Goal: Communication & Community: Answer question/provide support

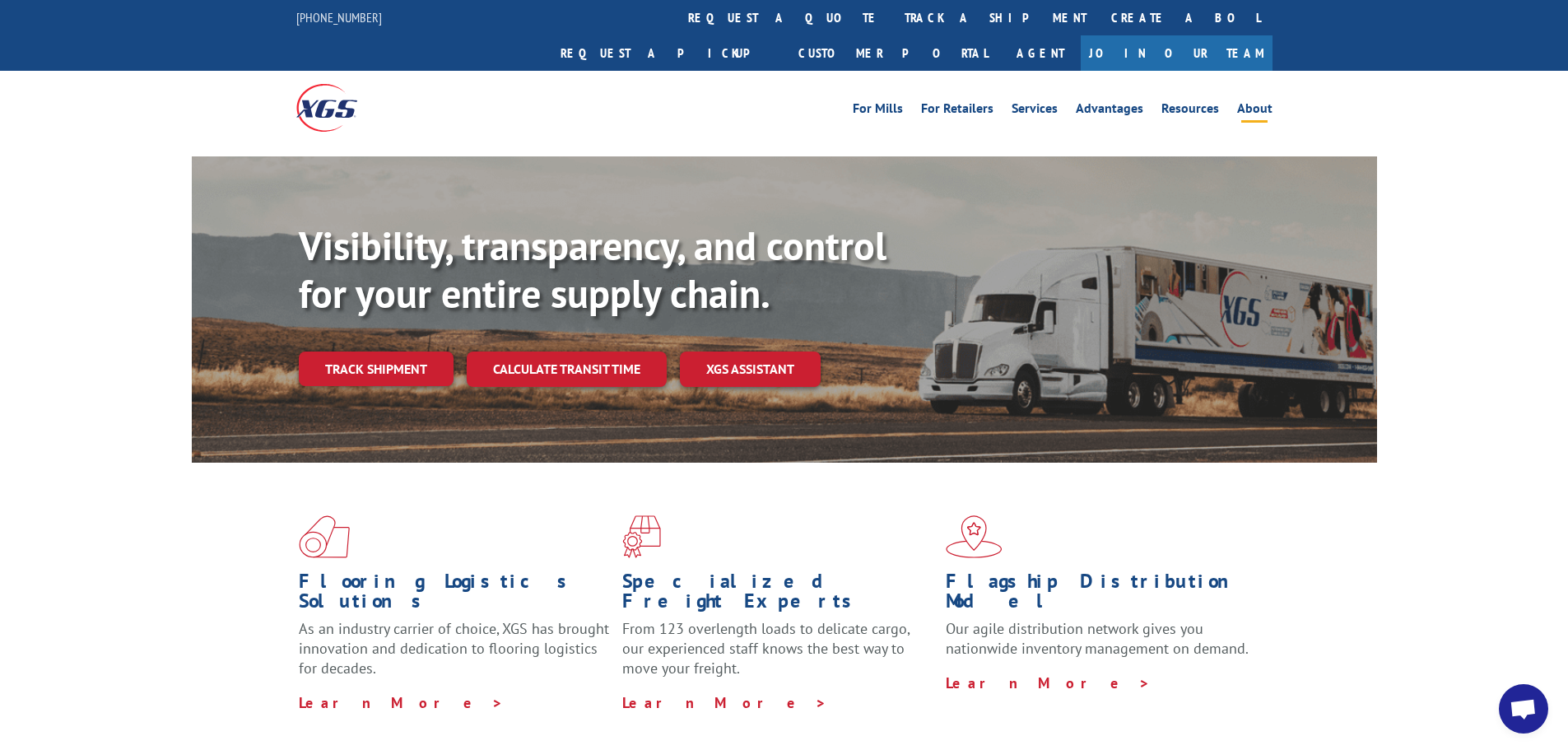
click at [1262, 102] on link "About" at bounding box center [1255, 111] width 35 height 18
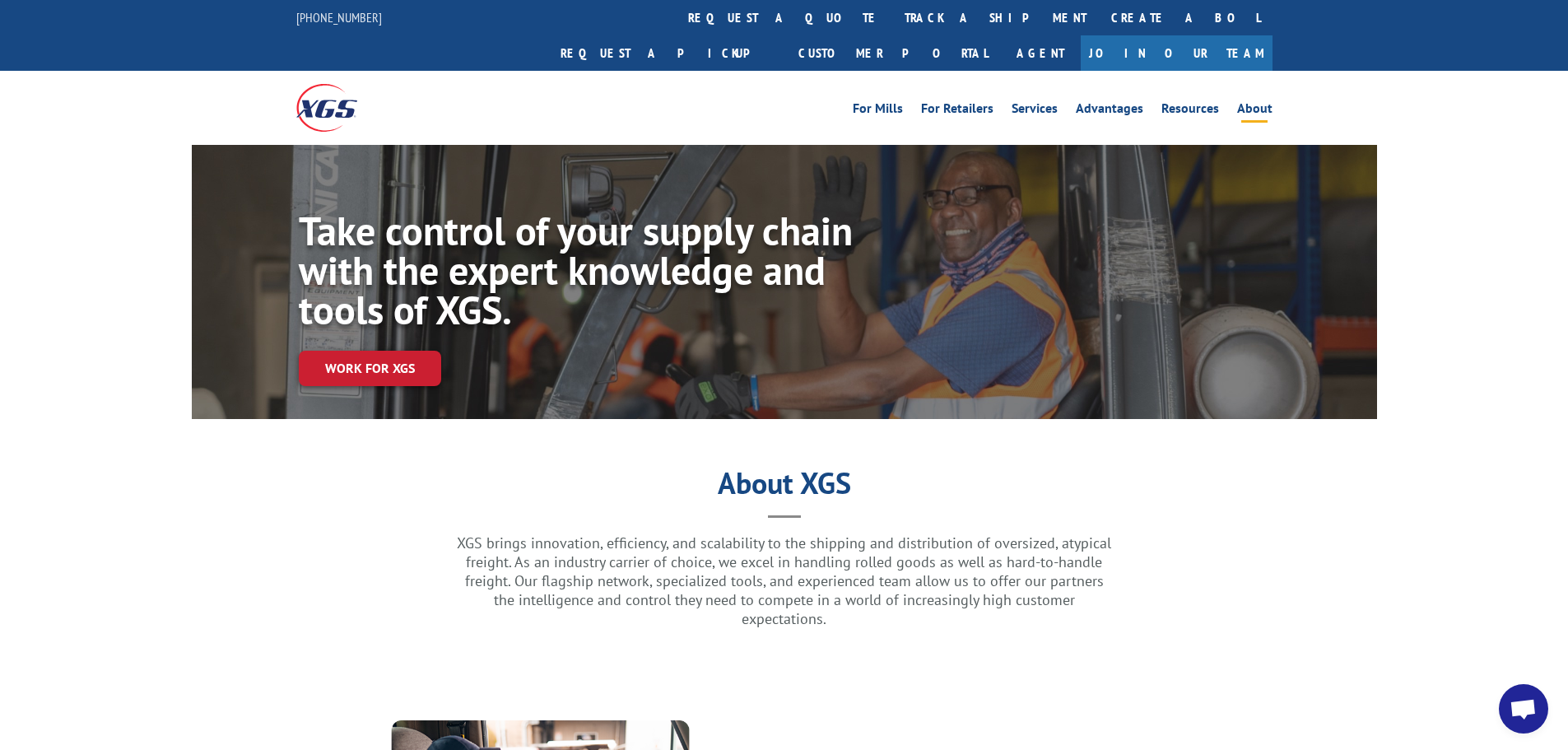
click at [1535, 699] on span "Open chat" at bounding box center [1523, 711] width 27 height 23
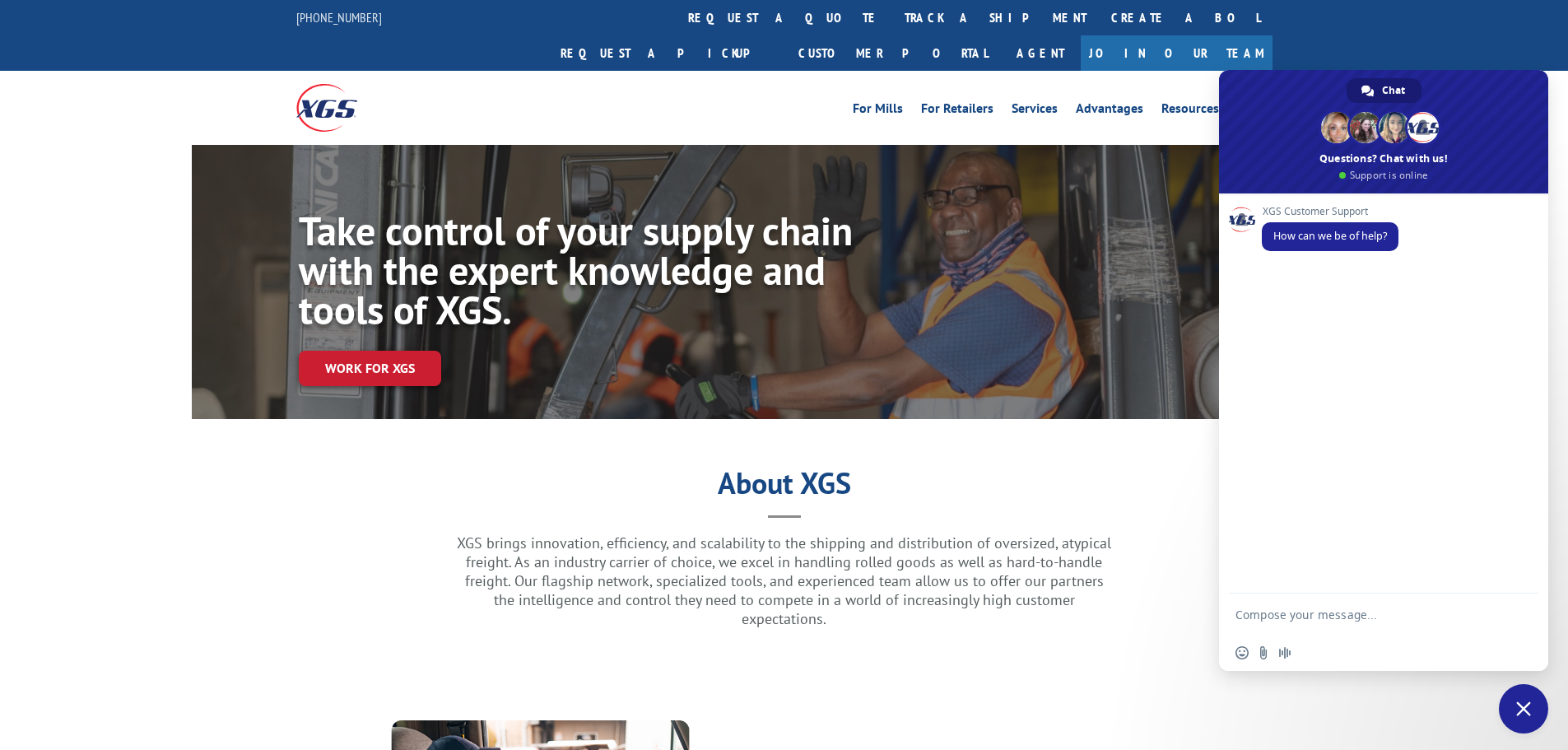
click at [1360, 620] on textarea "Compose your message..." at bounding box center [1367, 613] width 264 height 41
type textarea "Tracking shipment"
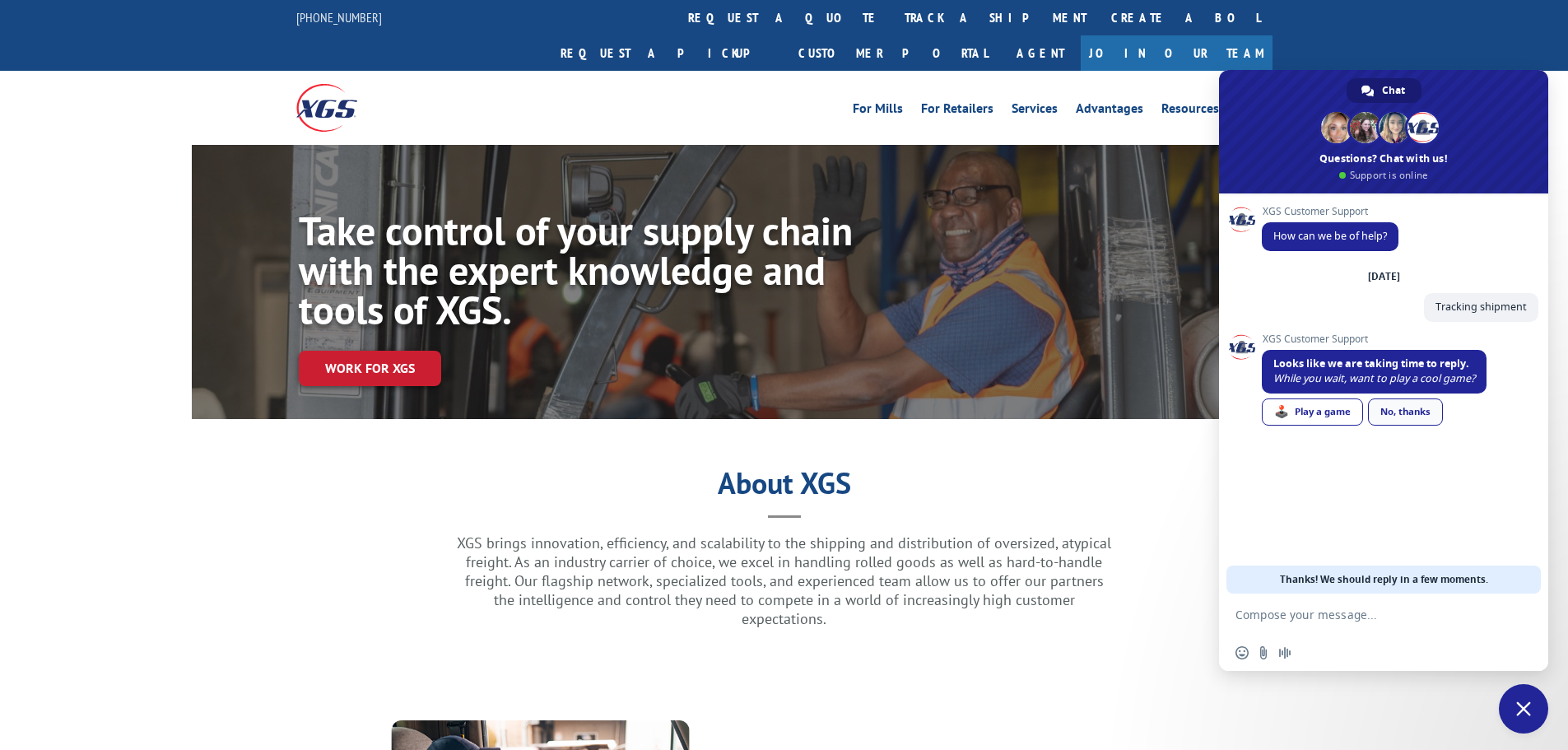
click at [1397, 414] on link "No, thanks" at bounding box center [1406, 412] width 75 height 27
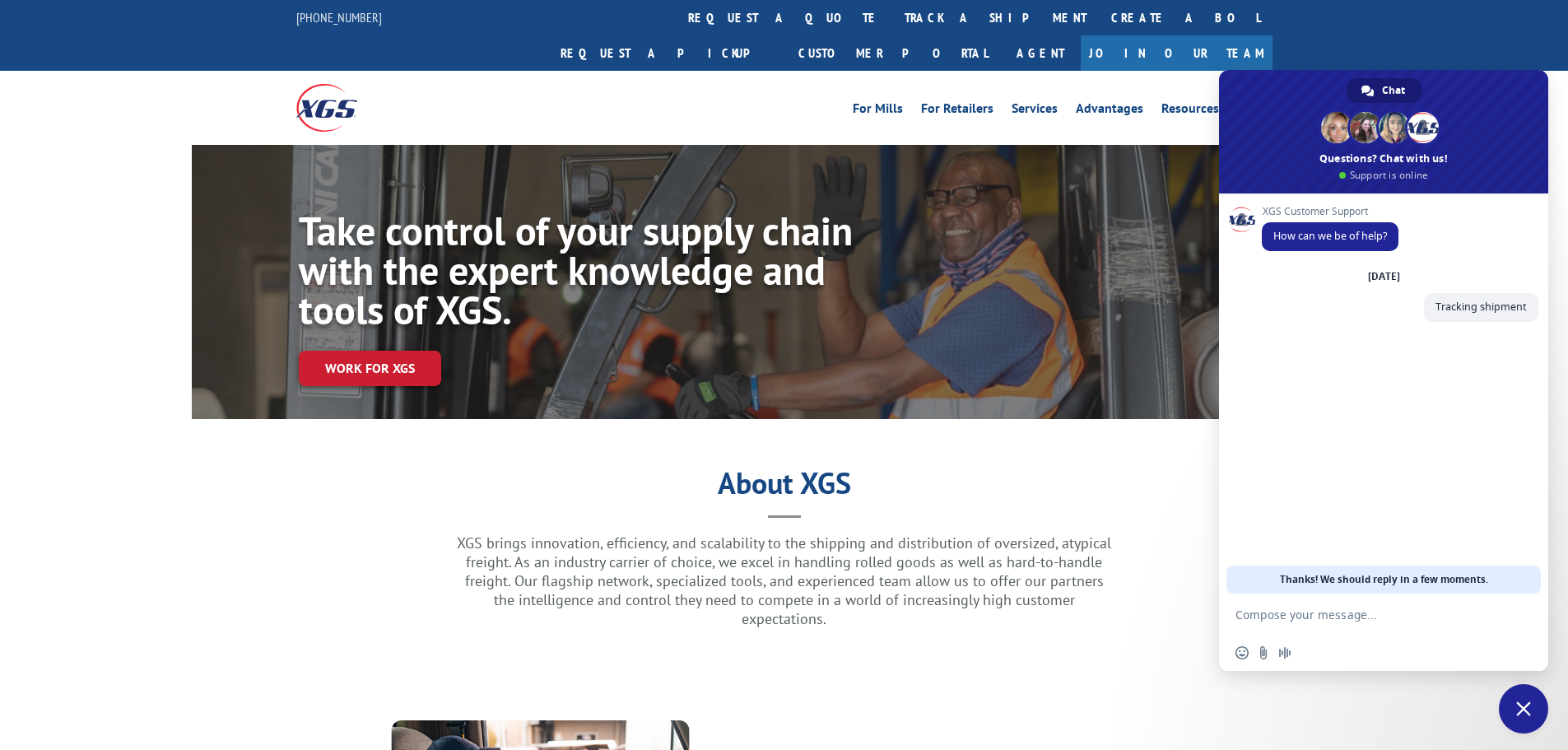
click at [1315, 616] on textarea "Compose your message..." at bounding box center [1367, 613] width 264 height 41
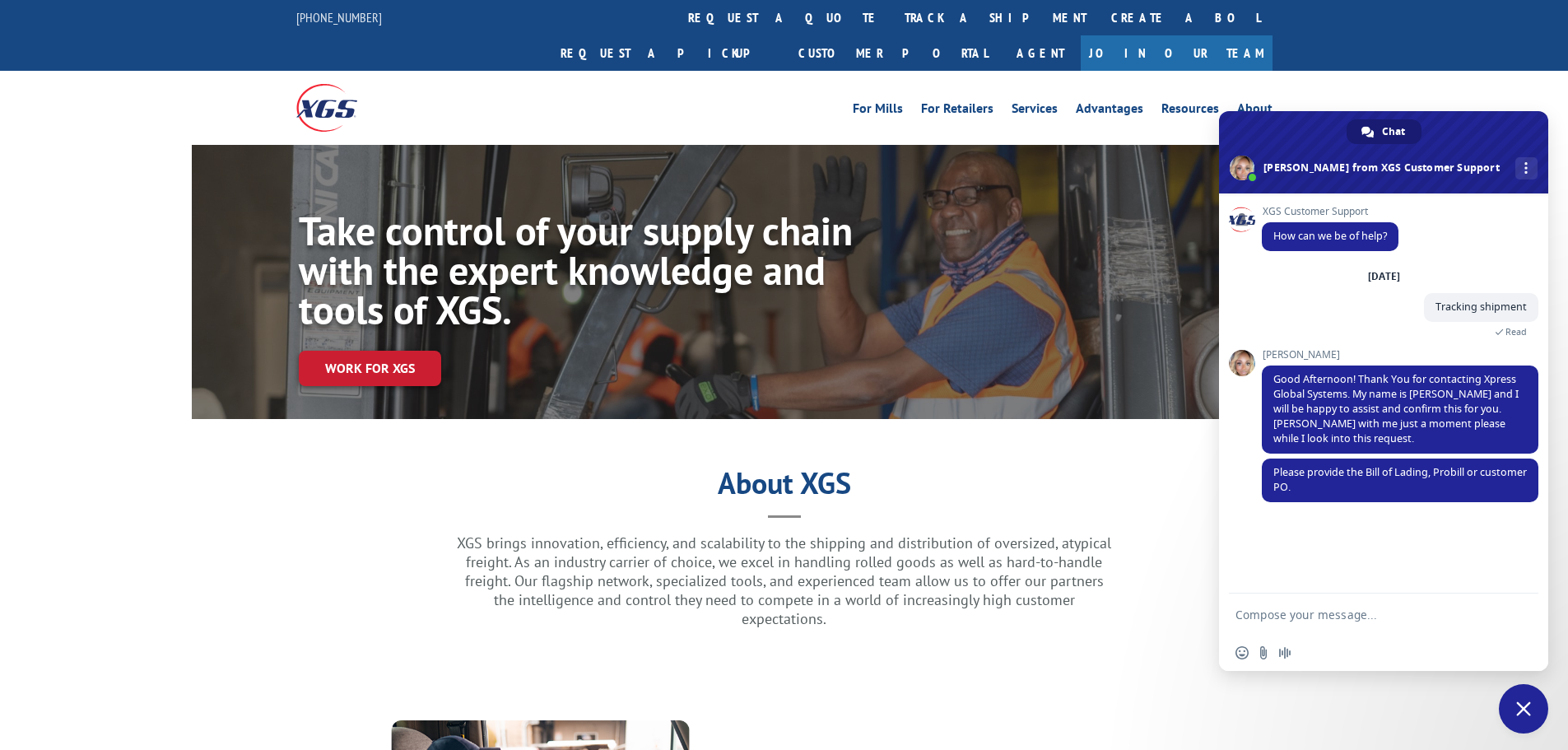
click at [1342, 614] on textarea "Compose your message..." at bounding box center [1367, 613] width 264 height 41
click at [1374, 633] on div "Network offline. Reconnecting... No messages can be received or sent for now. S…" at bounding box center [1384, 432] width 330 height 478
click at [1364, 616] on textarea "Compose your message..." at bounding box center [1367, 613] width 264 height 41
click at [1319, 616] on textarea "Sure thing -" at bounding box center [1367, 613] width 264 height 41
type textarea "Sure thing - 5118831"
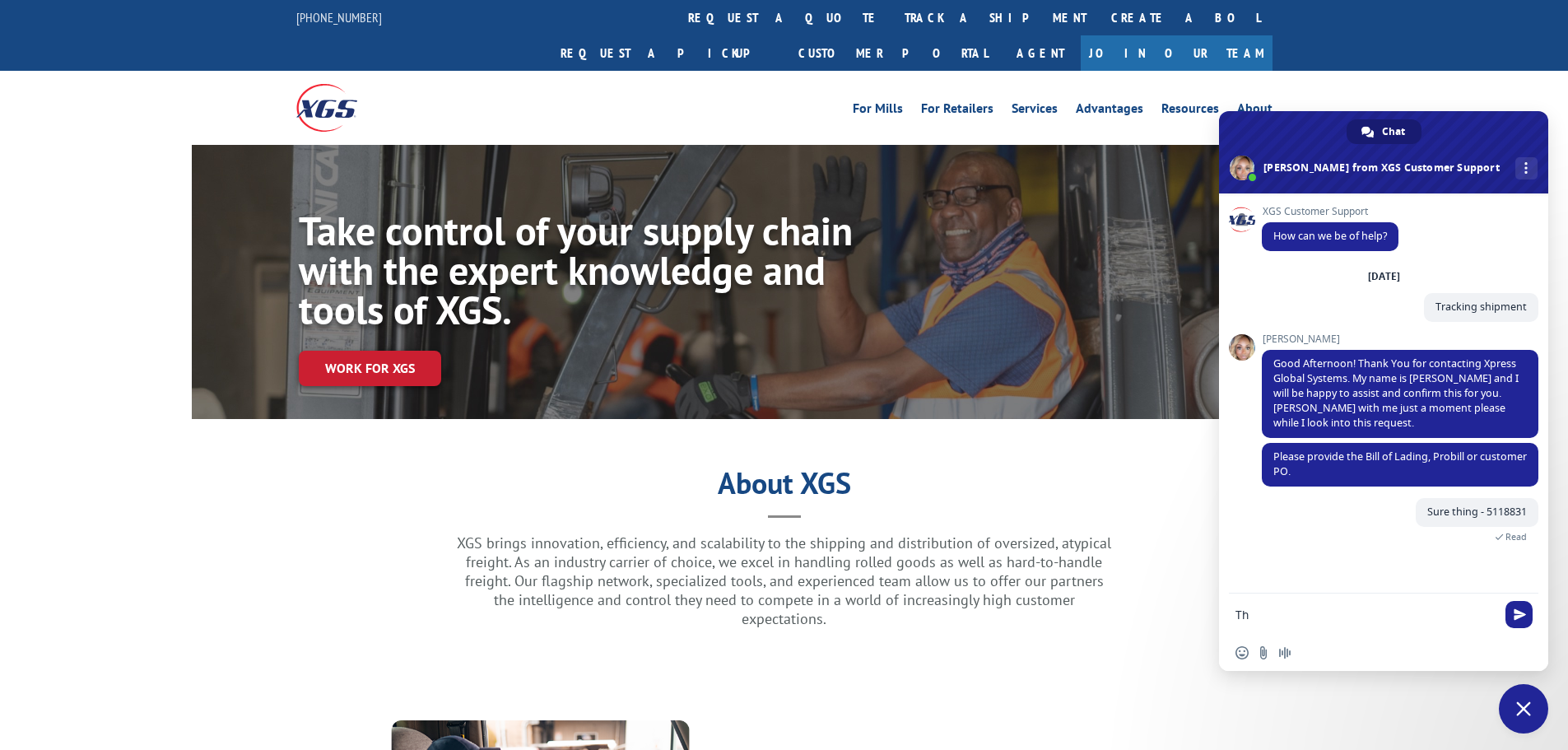
type textarea "T"
click at [1247, 348] on span at bounding box center [1242, 348] width 27 height 27
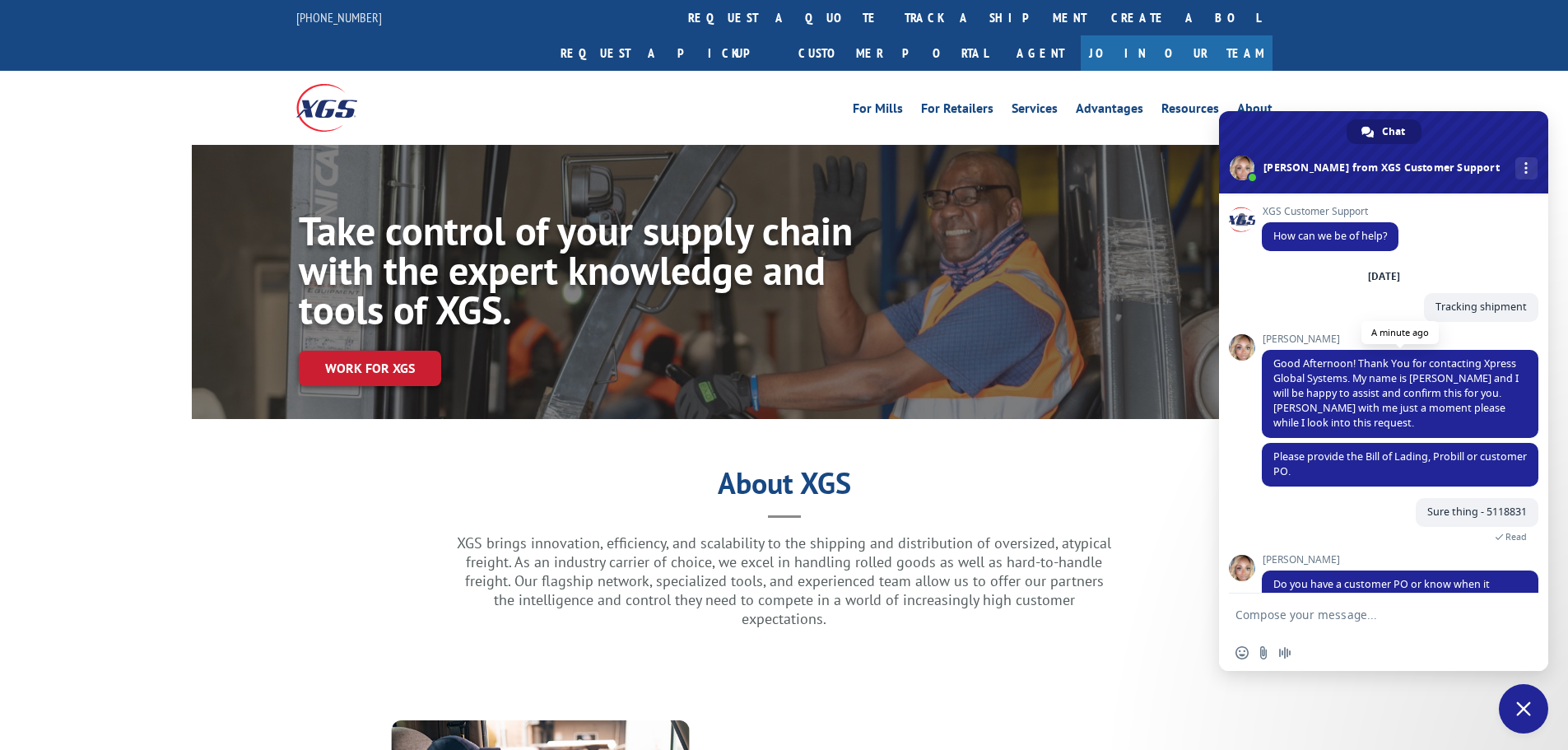
scroll to position [38, 0]
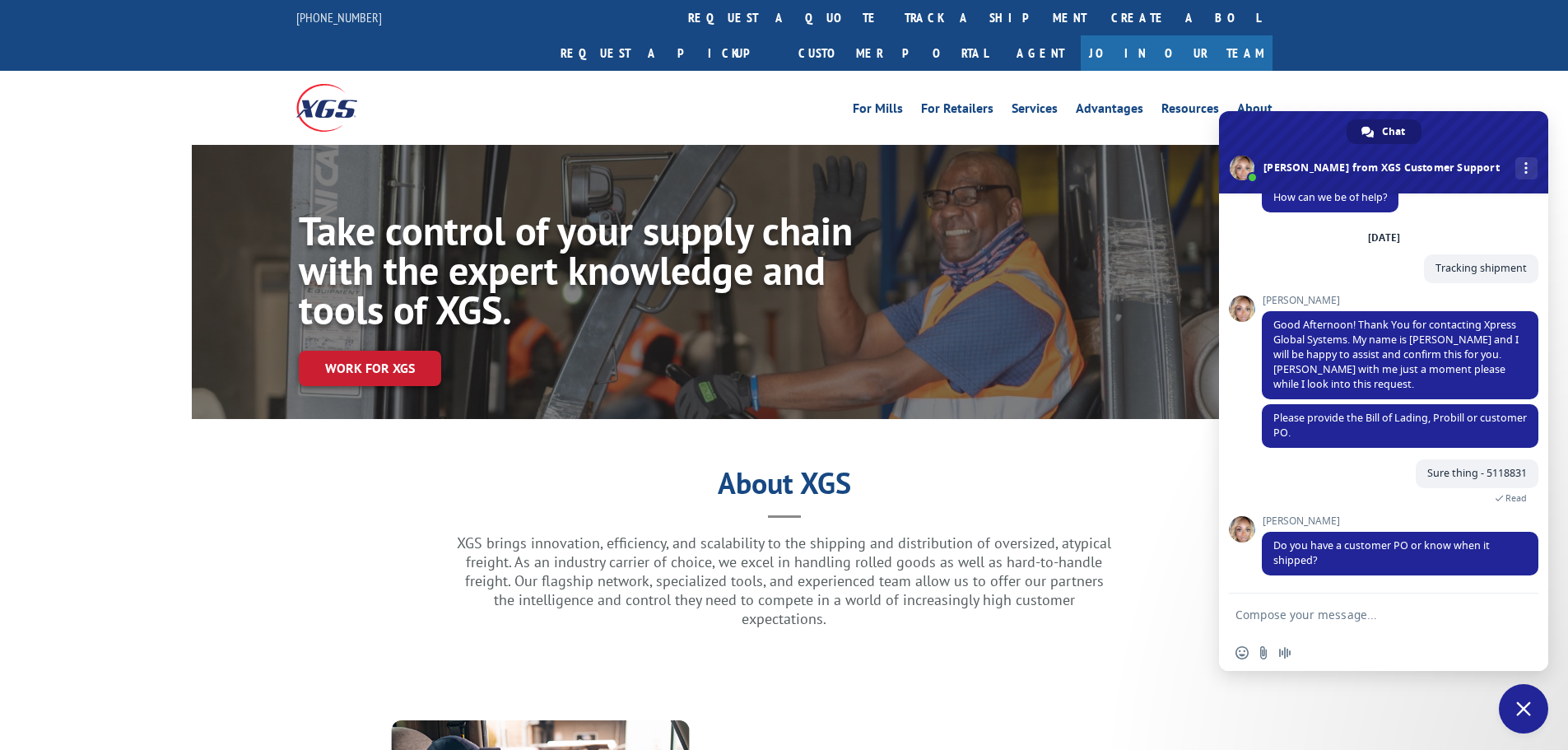
click at [1318, 618] on textarea "Compose your message..." at bounding box center [1367, 613] width 264 height 41
type textarea "It looks like it shipped on [DATE] with a PO of 544GOL"
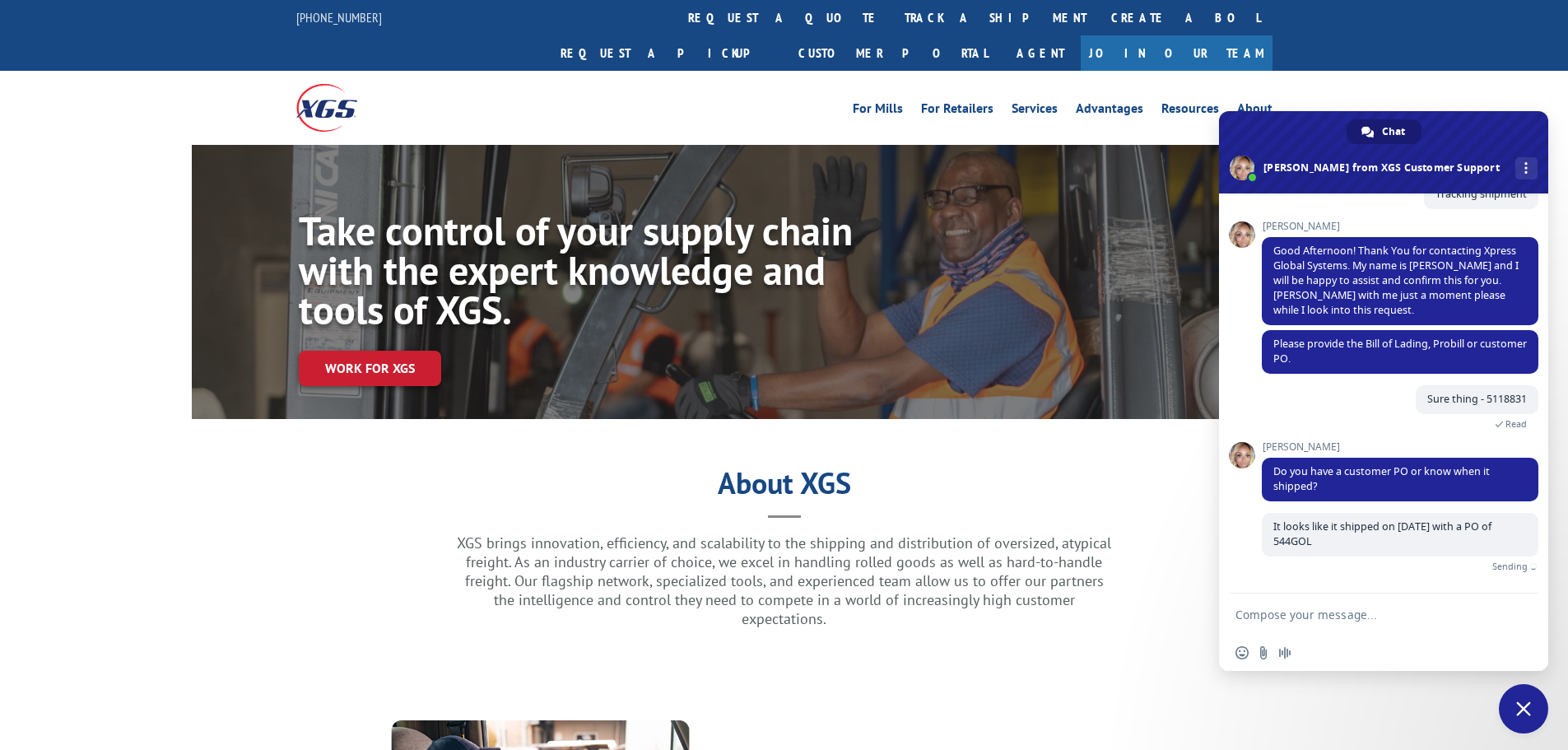
scroll to position [94, 0]
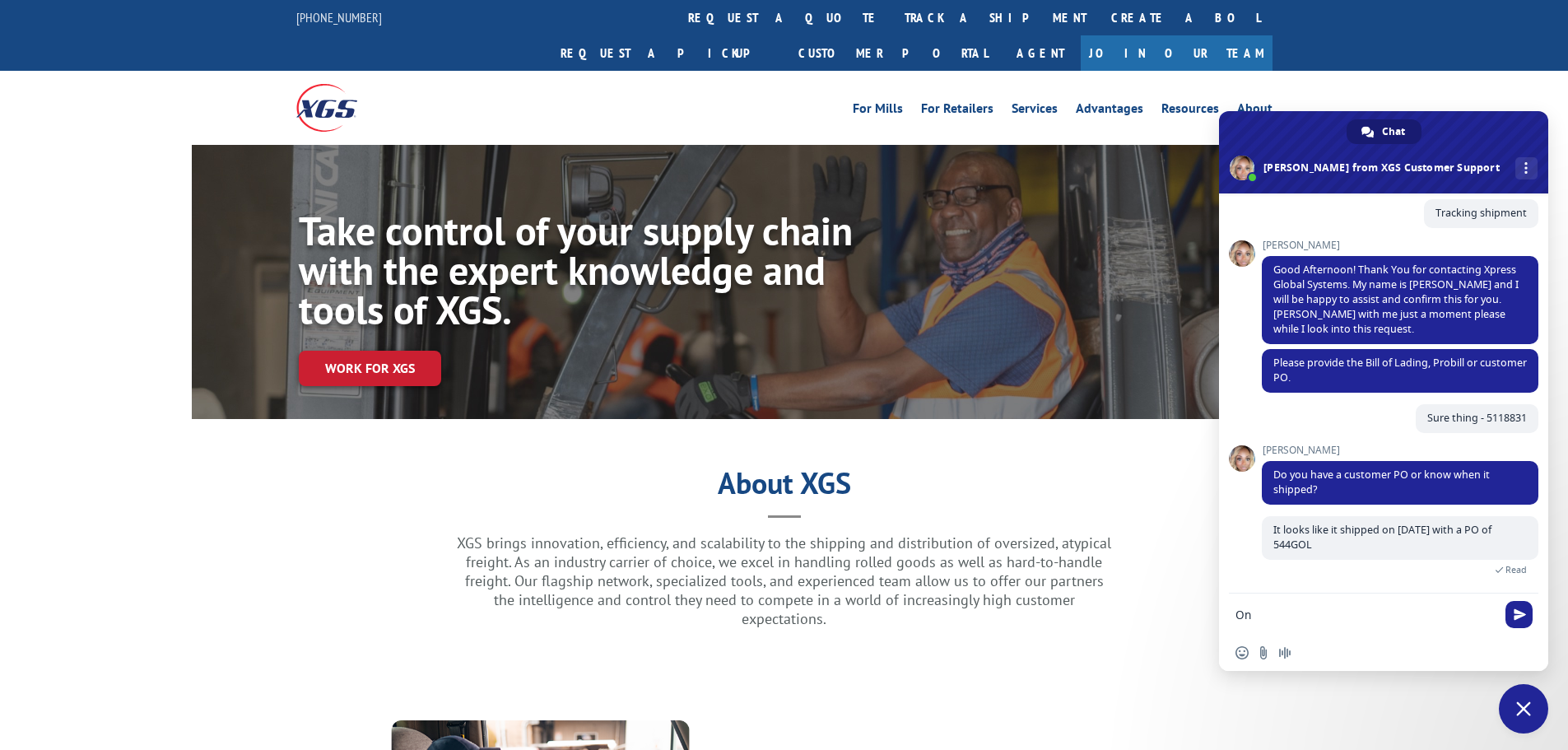
type textarea "O"
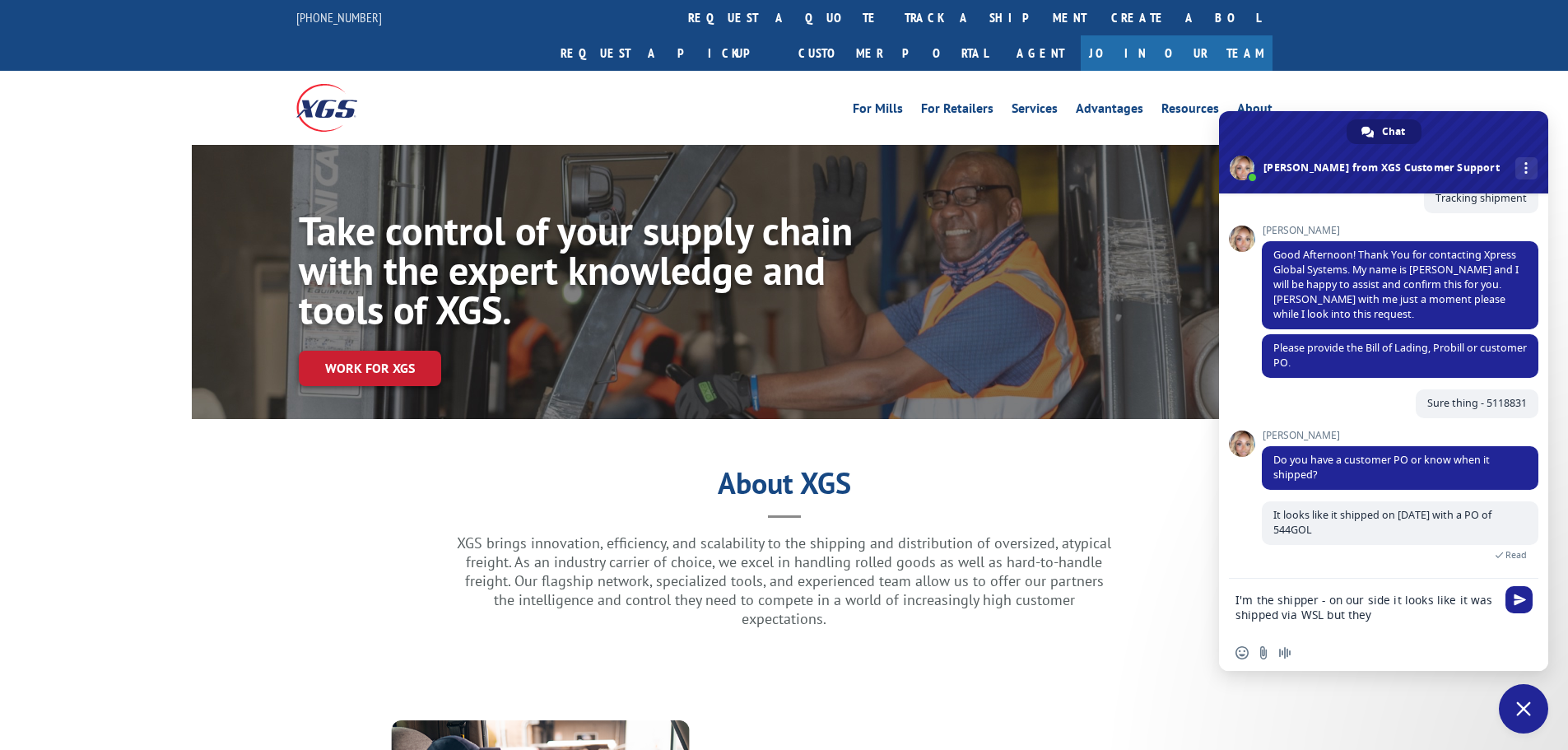
scroll to position [113, 0]
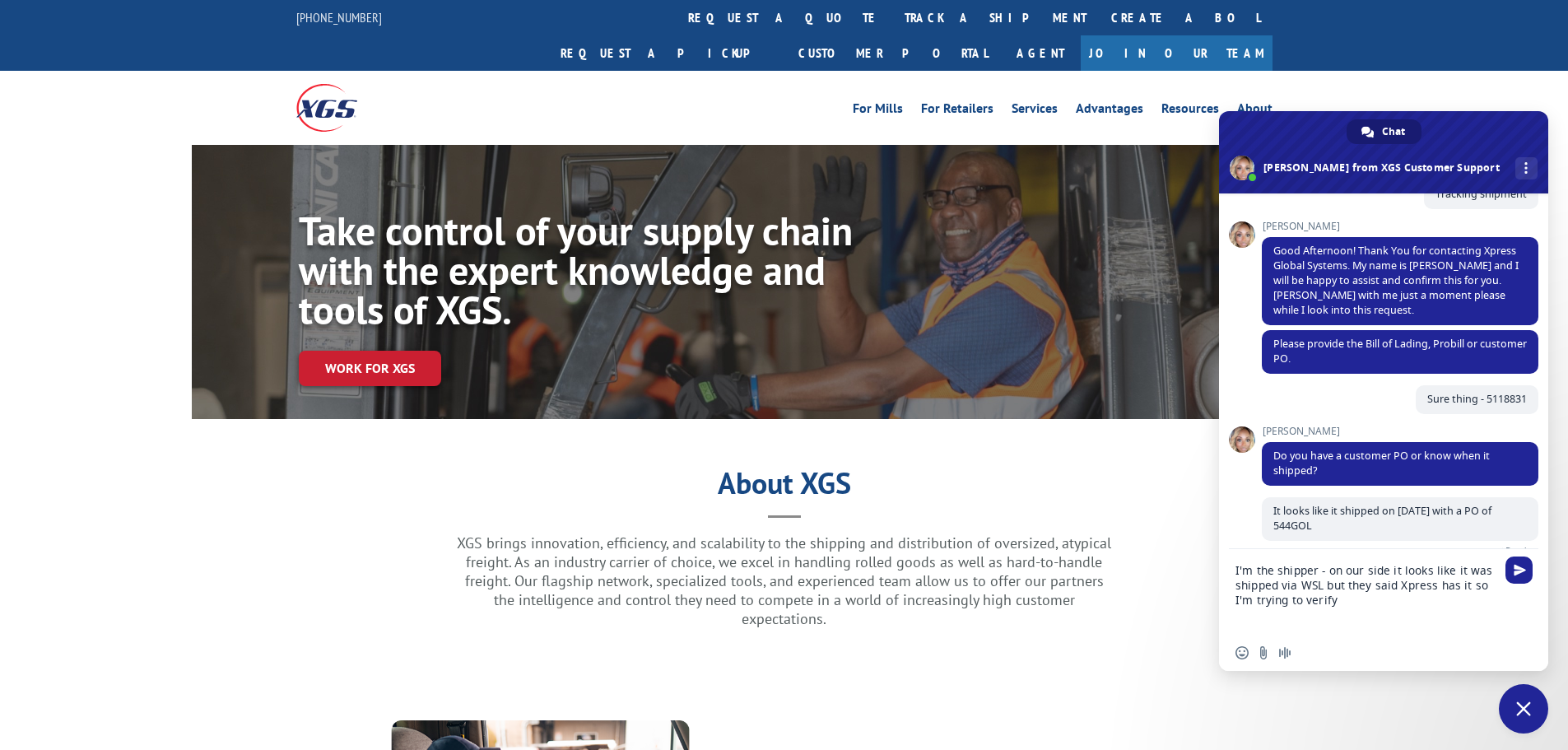
type textarea "I'm the shipper - on our side it looks like it was shipped via WSL but they sai…"
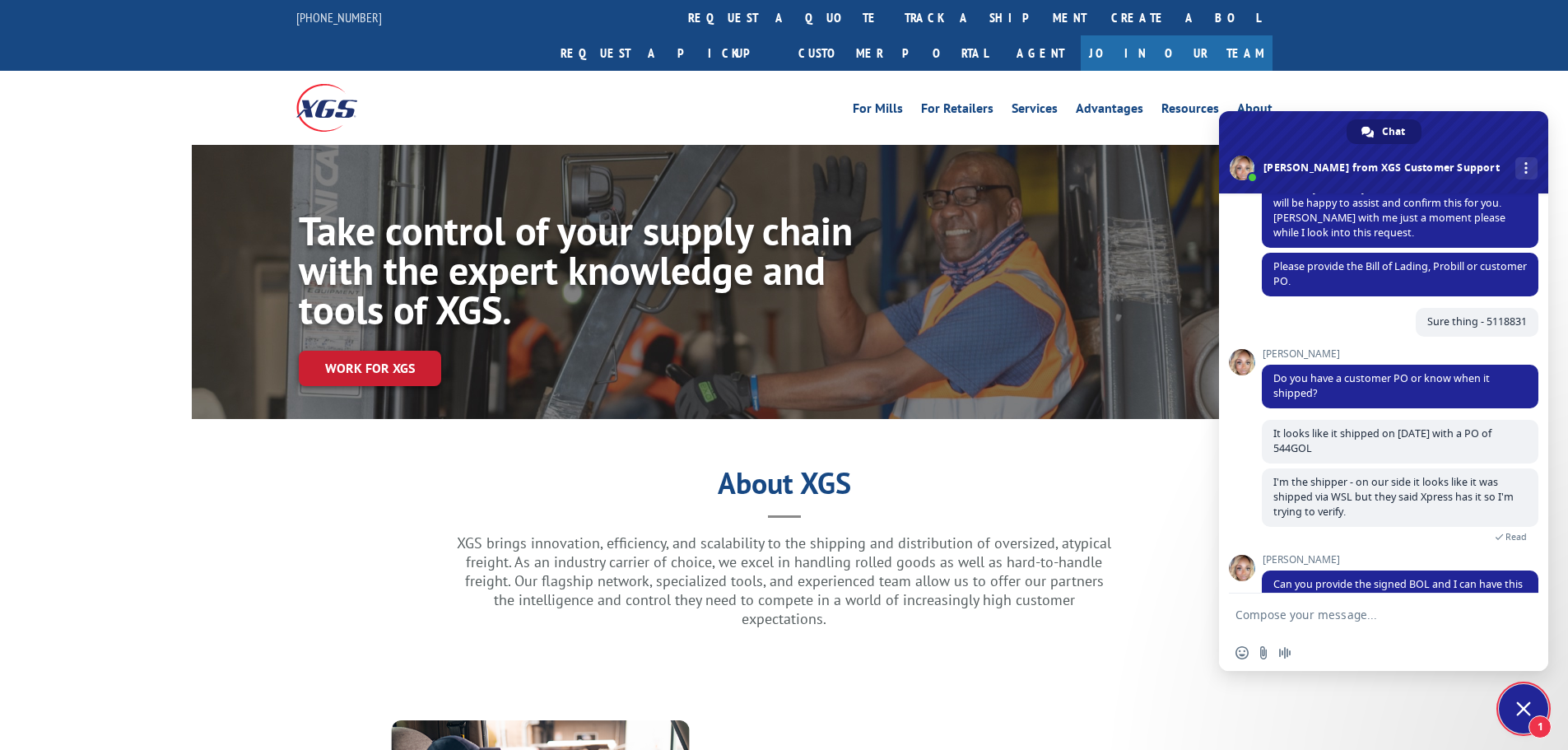
scroll to position [229, 0]
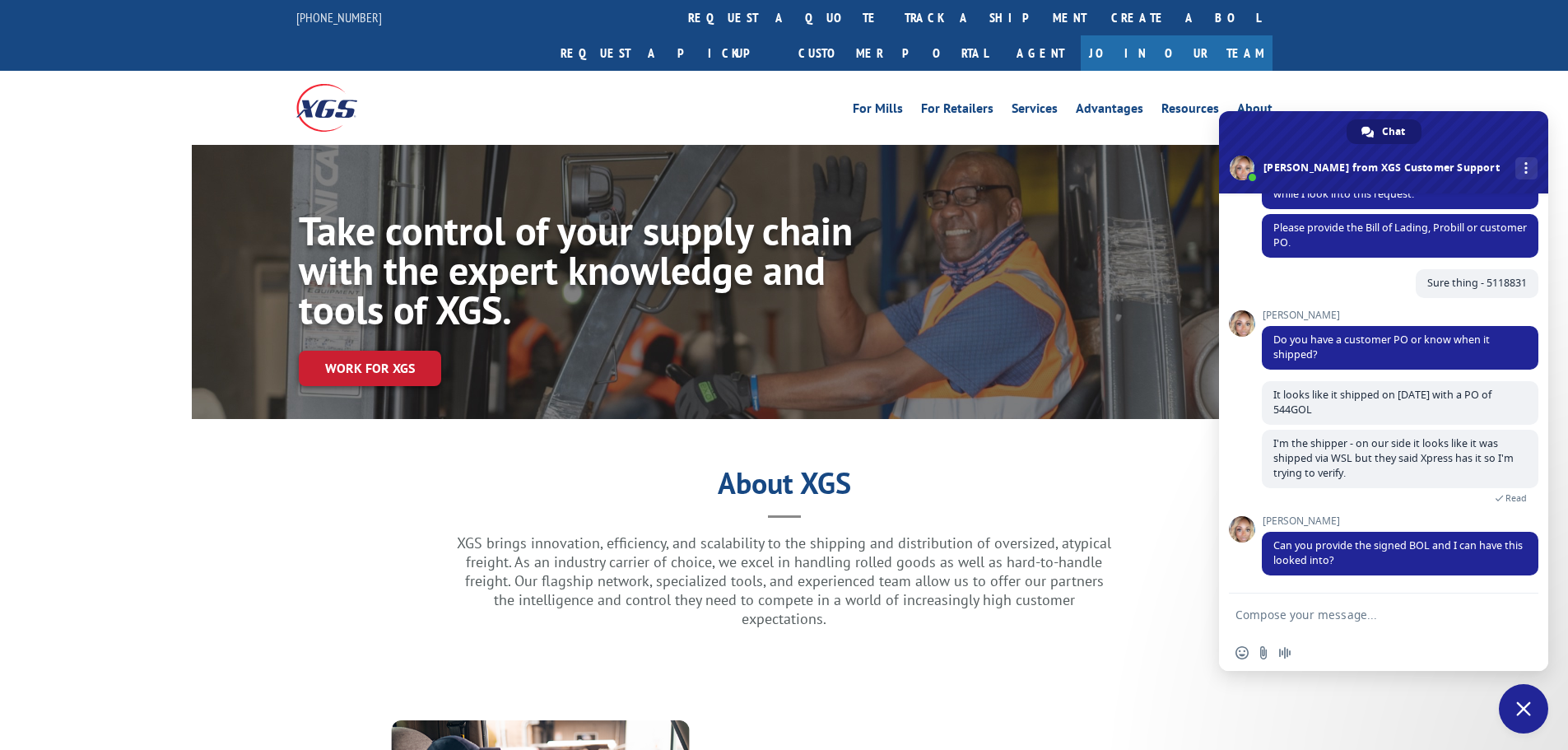
click at [1311, 618] on textarea "Compose your message..." at bounding box center [1367, 613] width 264 height 41
type textarea "I will need to have our shipping team get that on their end. Is there an email …"
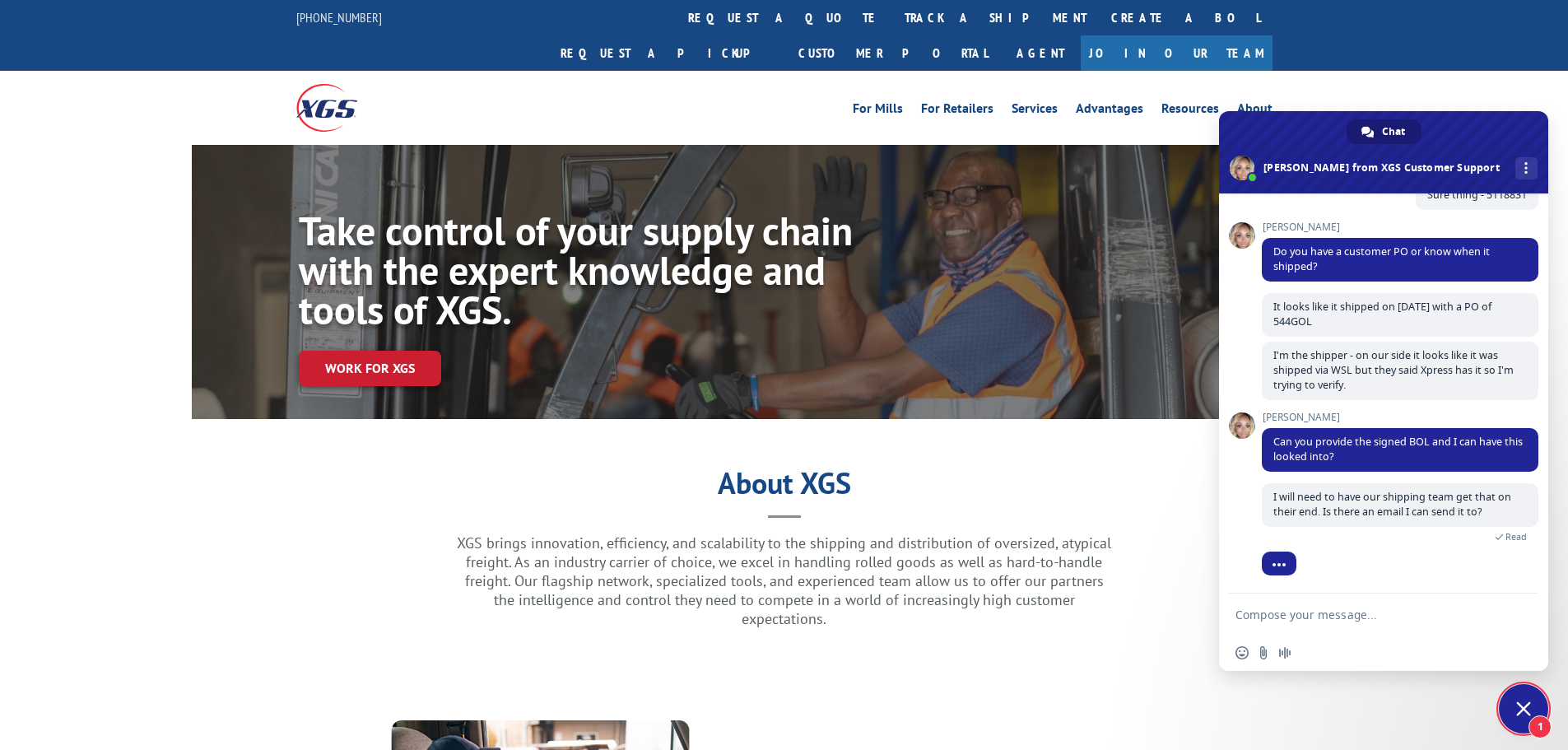
scroll to position [371, 0]
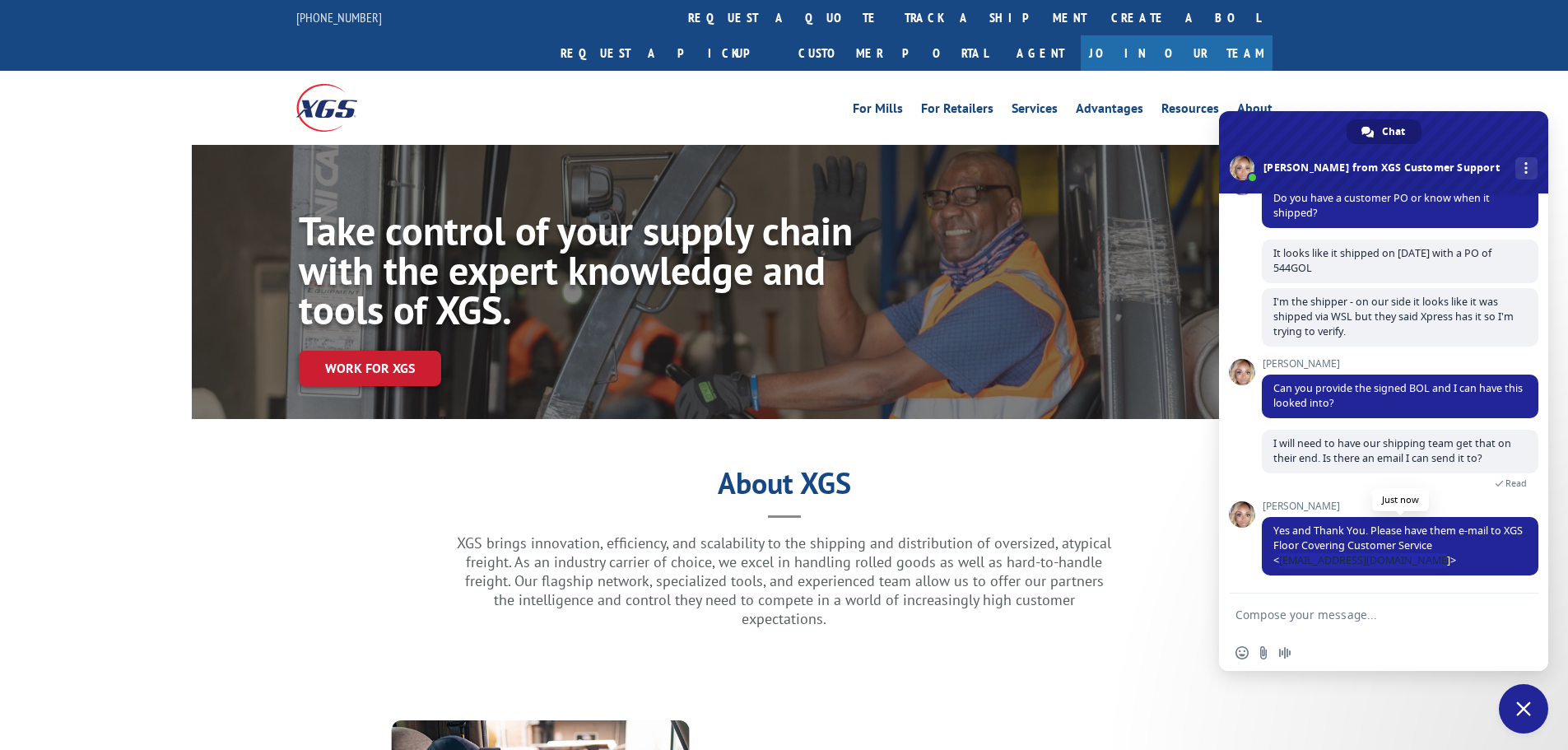
drag, startPoint x: 1280, startPoint y: 559, endPoint x: 1427, endPoint y: 561, distance: 147.0
click at [1427, 561] on span "Yes and Thank You. Please have them e-mail to XGS Floor Covering Customer Servi…" at bounding box center [1398, 546] width 249 height 44
copy span "[EMAIL_ADDRESS][DOMAIN_NAME]"
click at [1371, 616] on textarea "Compose your message..." at bounding box center [1367, 613] width 264 height 41
type textarea "Can do - thank you!"
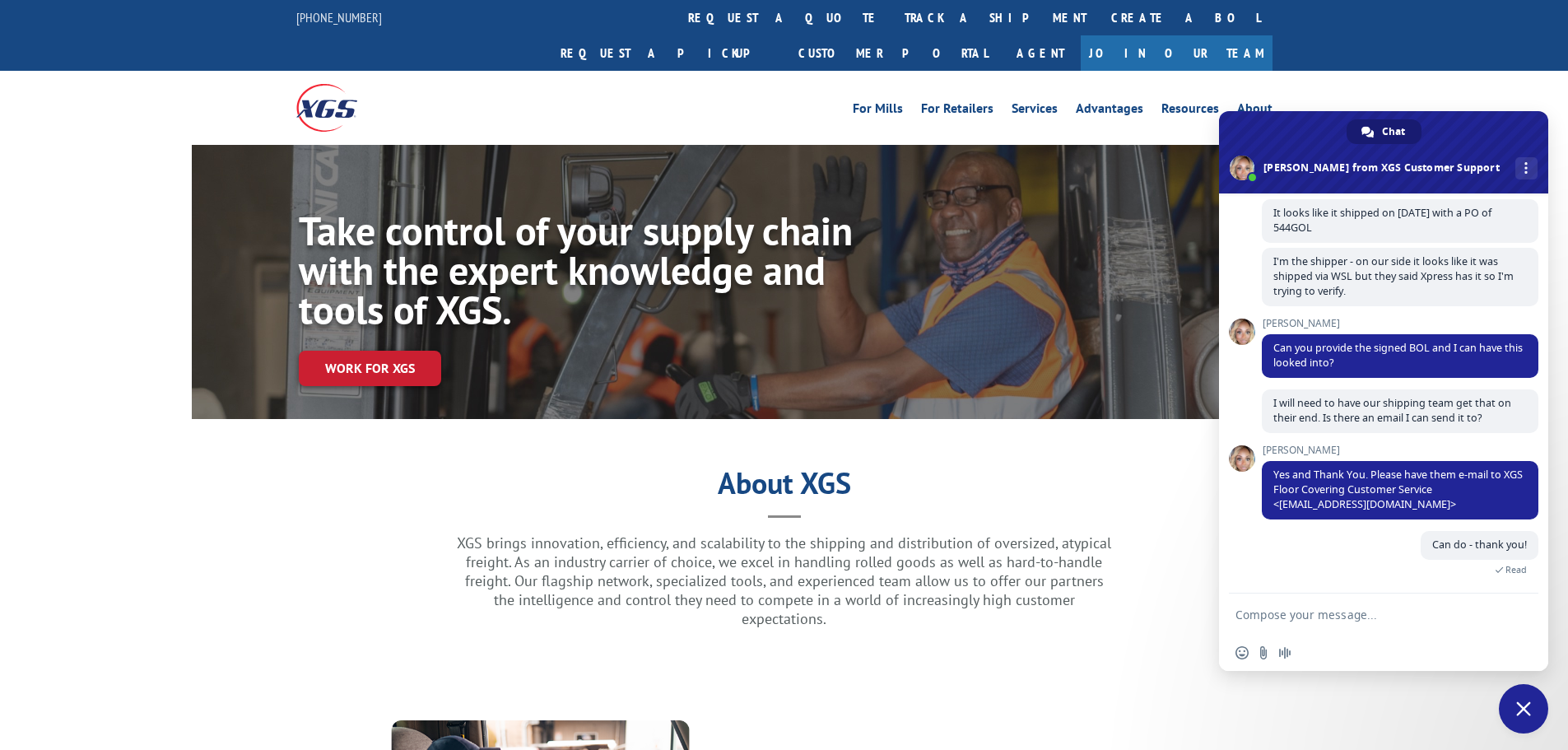
scroll to position [576, 0]
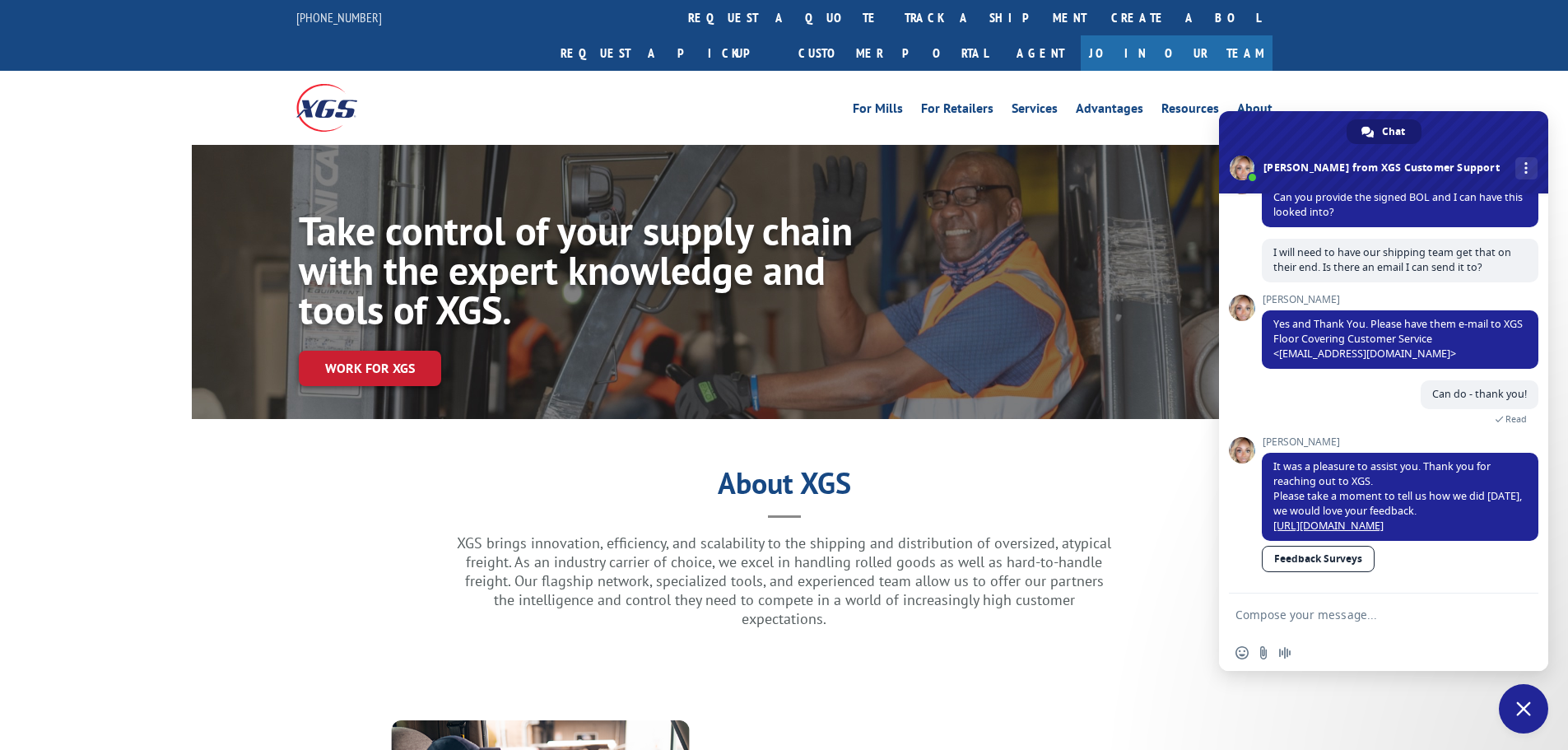
click at [1323, 555] on link "Feedback Surveys" at bounding box center [1319, 559] width 113 height 27
click at [1523, 711] on span "Close chat" at bounding box center [1524, 709] width 15 height 15
